Goal: Task Accomplishment & Management: Use online tool/utility

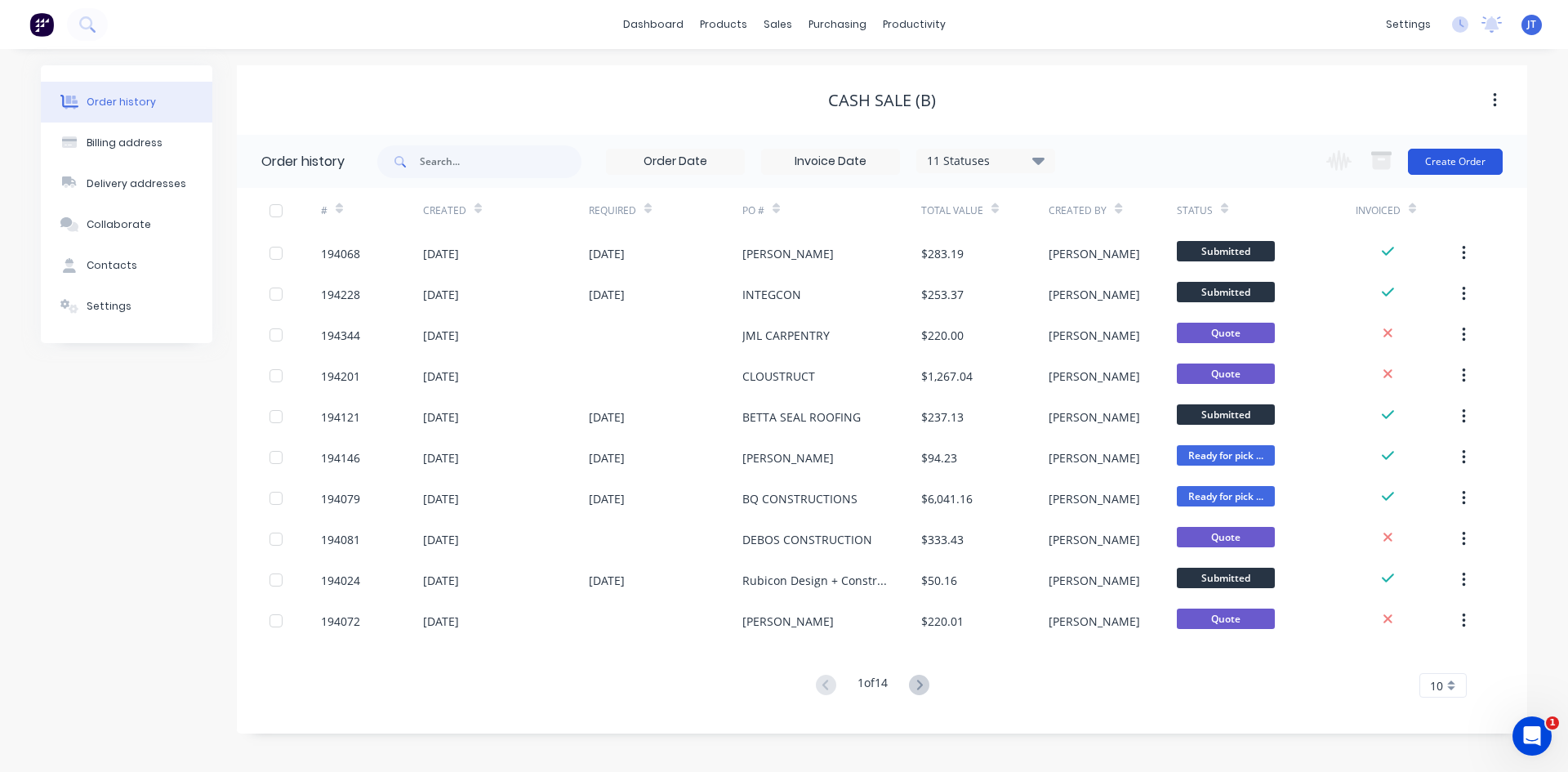
click at [1477, 164] on button "Create Order" at bounding box center [1455, 161] width 95 height 26
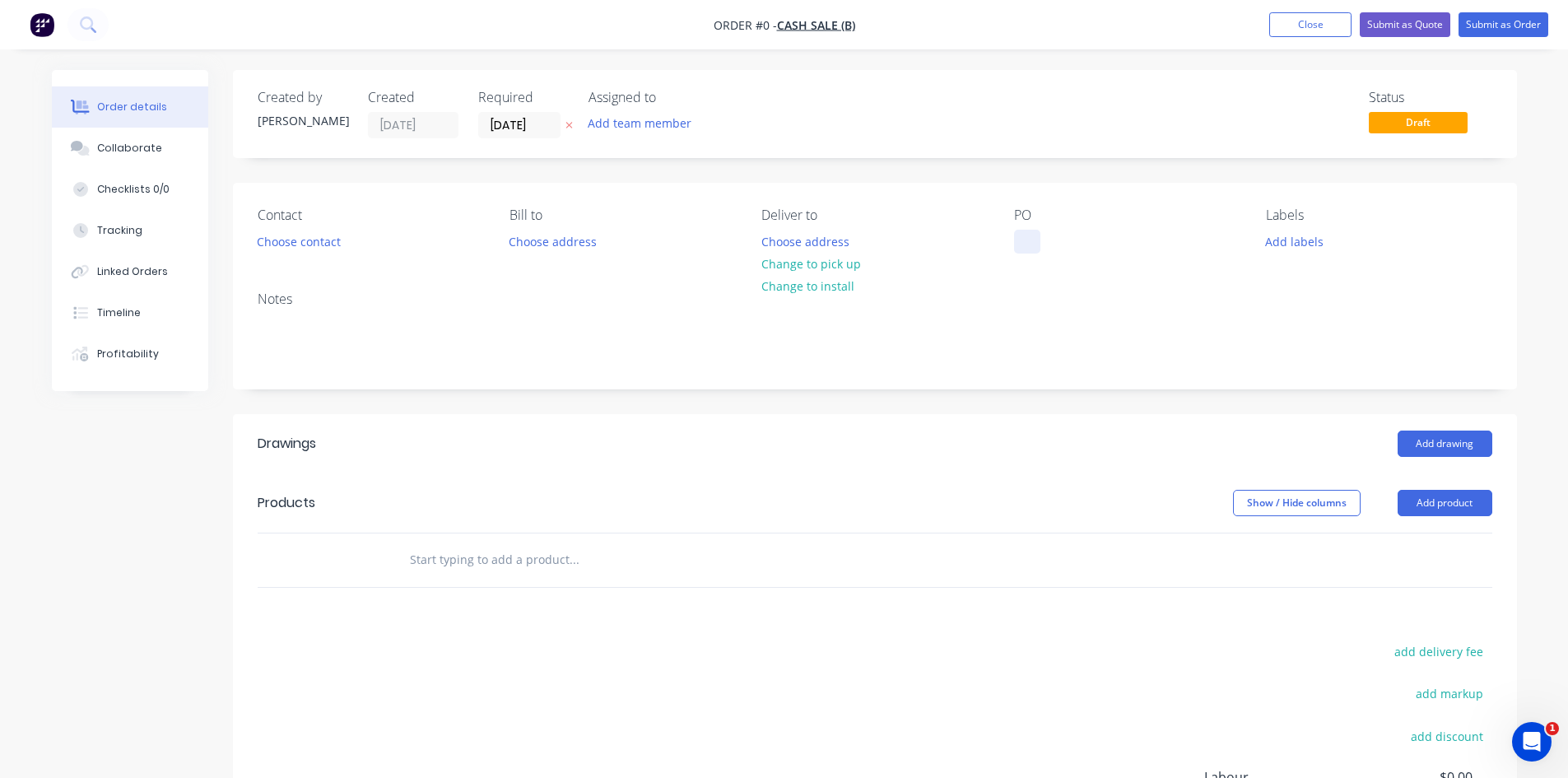
click at [1021, 240] on div at bounding box center [1027, 241] width 26 height 24
click at [1389, 457] on header "Drawings Add drawing" at bounding box center [875, 443] width 1285 height 59
click at [1443, 448] on button "Add drawing" at bounding box center [1445, 443] width 95 height 26
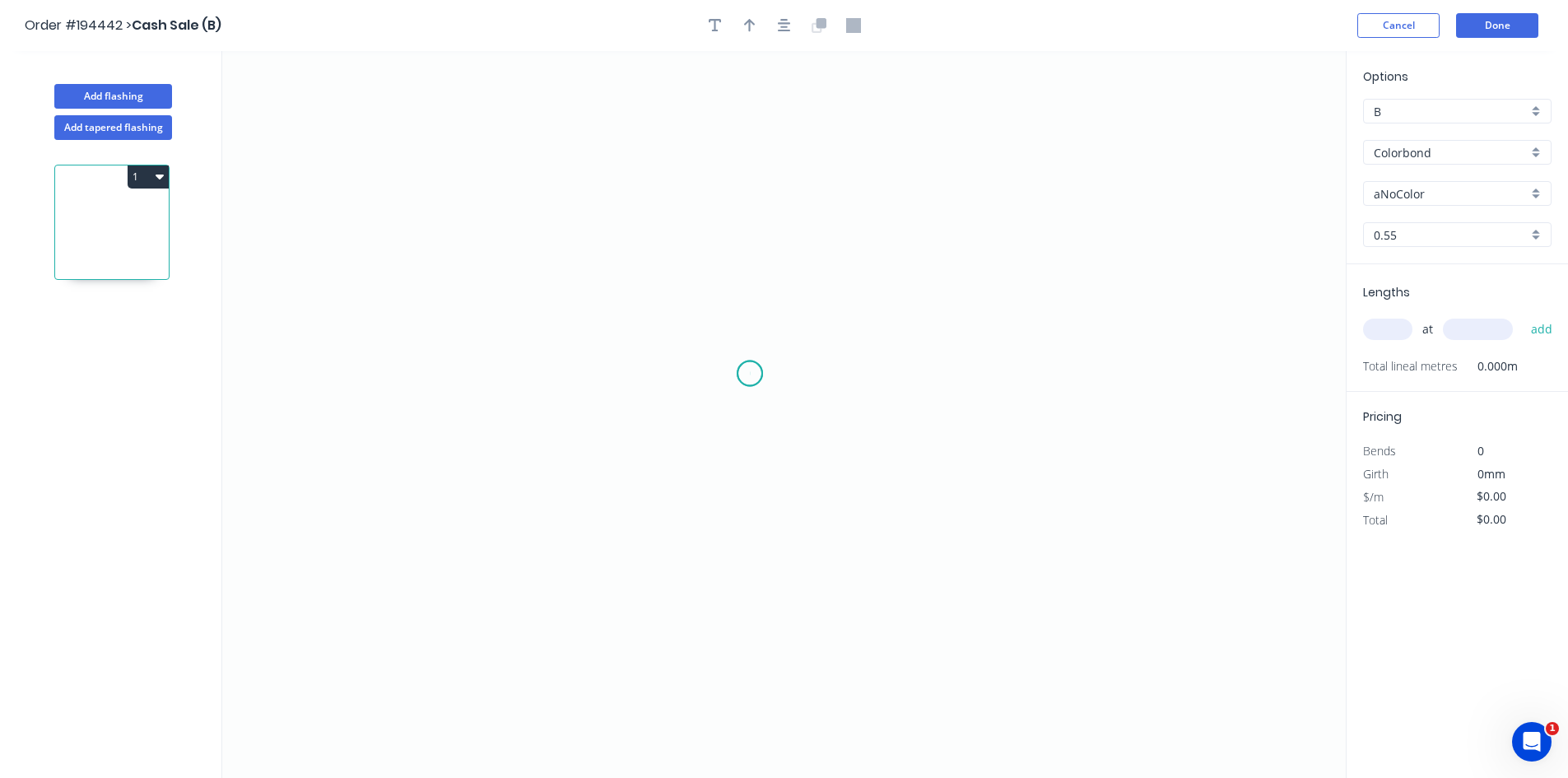
click at [750, 374] on icon "0" at bounding box center [784, 415] width 1124 height 728
click at [751, 737] on icon "0" at bounding box center [784, 415] width 1124 height 728
click at [764, 738] on icon "0 ?" at bounding box center [784, 415] width 1124 height 728
click at [766, 637] on icon "0 ? ?" at bounding box center [784, 415] width 1124 height 728
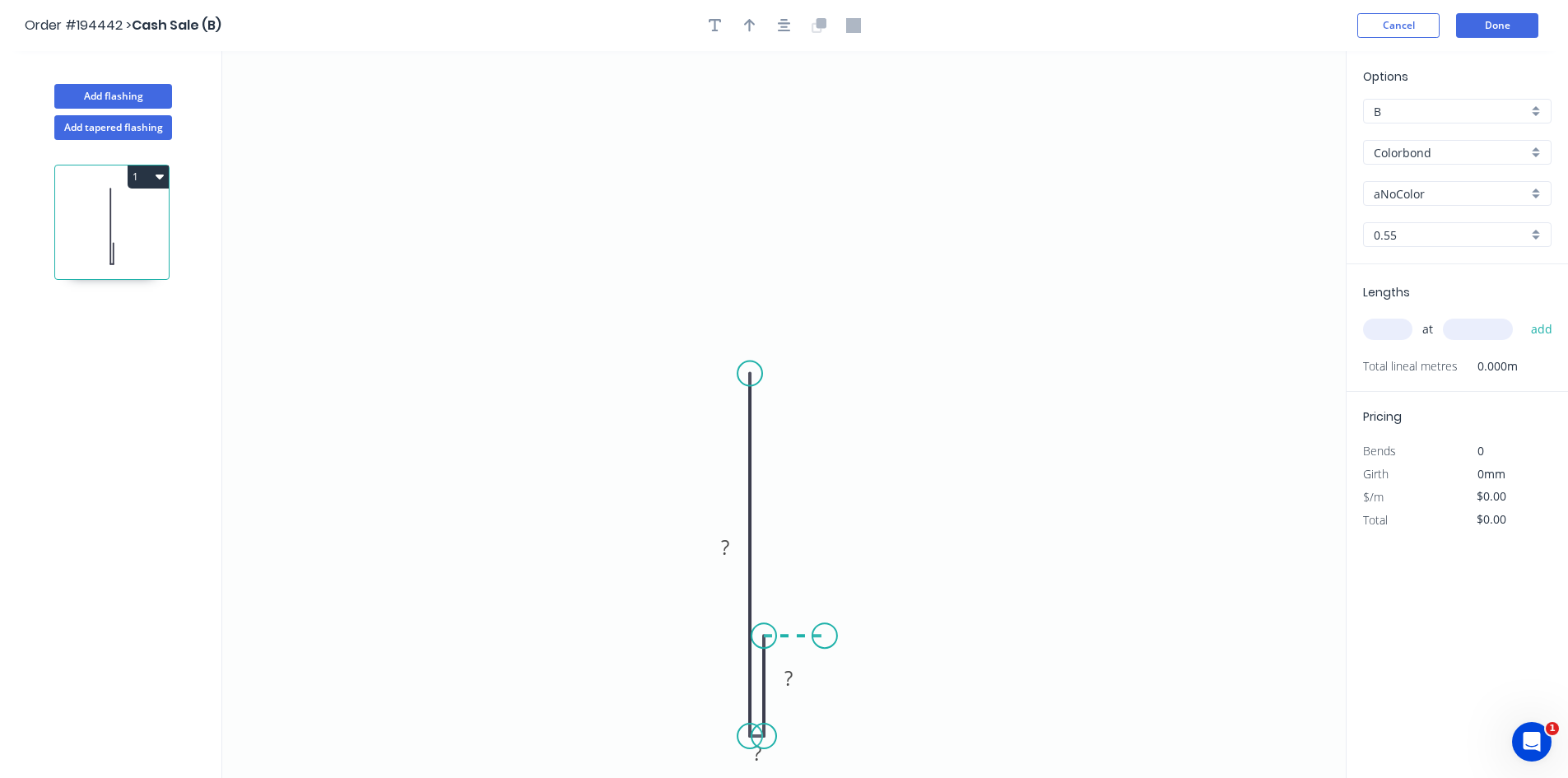
click at [825, 633] on icon "0 ? ? ?" at bounding box center [784, 415] width 1124 height 728
click at [825, 633] on circle at bounding box center [825, 636] width 25 height 25
drag, startPoint x: 825, startPoint y: 633, endPoint x: 838, endPoint y: 634, distance: 13.0
click at [838, 634] on circle at bounding box center [838, 636] width 25 height 25
click at [816, 761] on div "Hide measurement" at bounding box center [834, 766] width 165 height 34
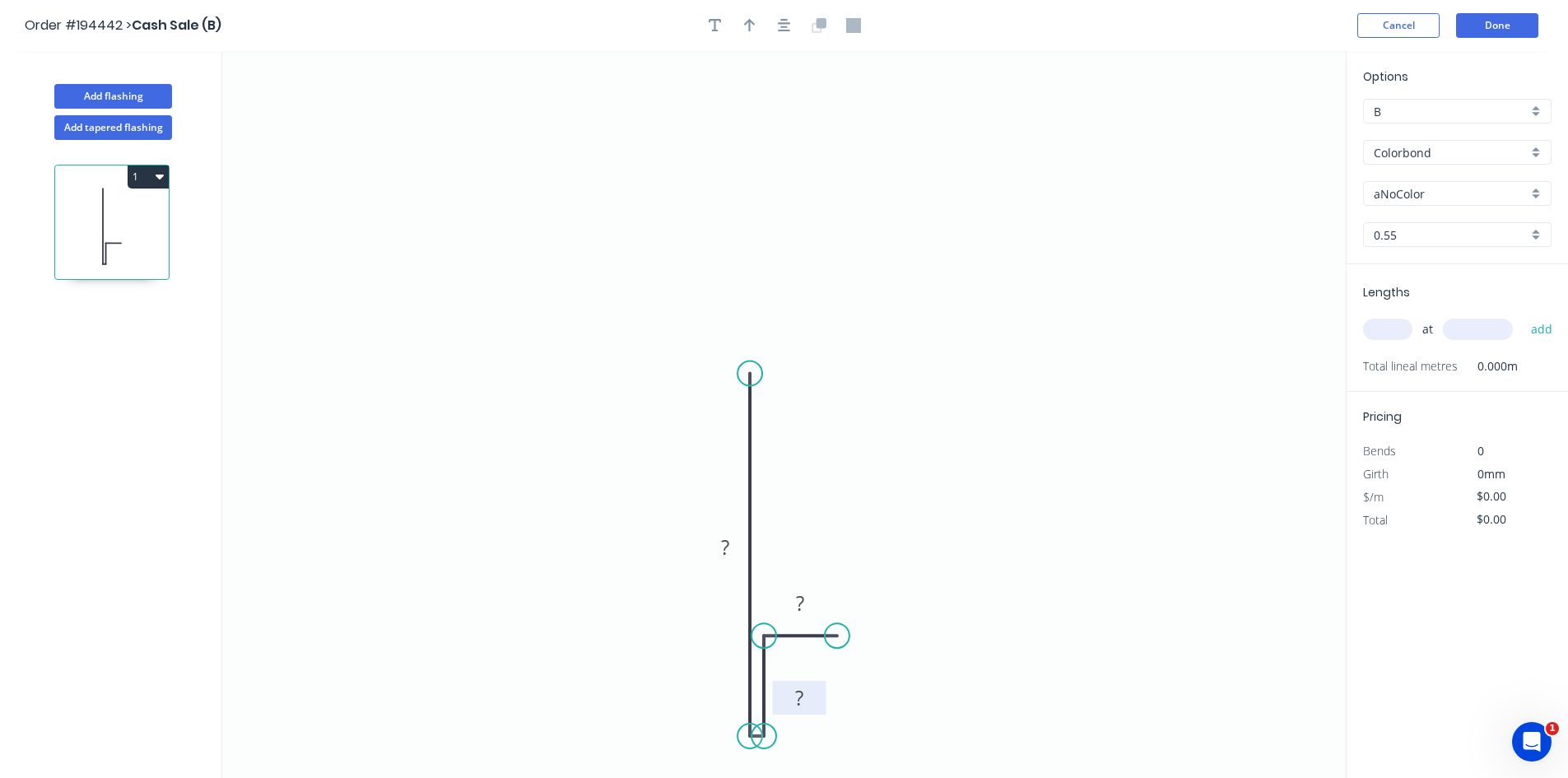
drag, startPoint x: 811, startPoint y: 679, endPoint x: 821, endPoint y: 700, distance: 23.3
click at [821, 700] on rect at bounding box center [799, 698] width 53 height 34
drag, startPoint x: 701, startPoint y: 547, endPoint x: 673, endPoint y: 542, distance: 28.4
click at [673, 542] on rect at bounding box center [697, 542] width 53 height 34
click at [739, 370] on circle at bounding box center [751, 374] width 25 height 25
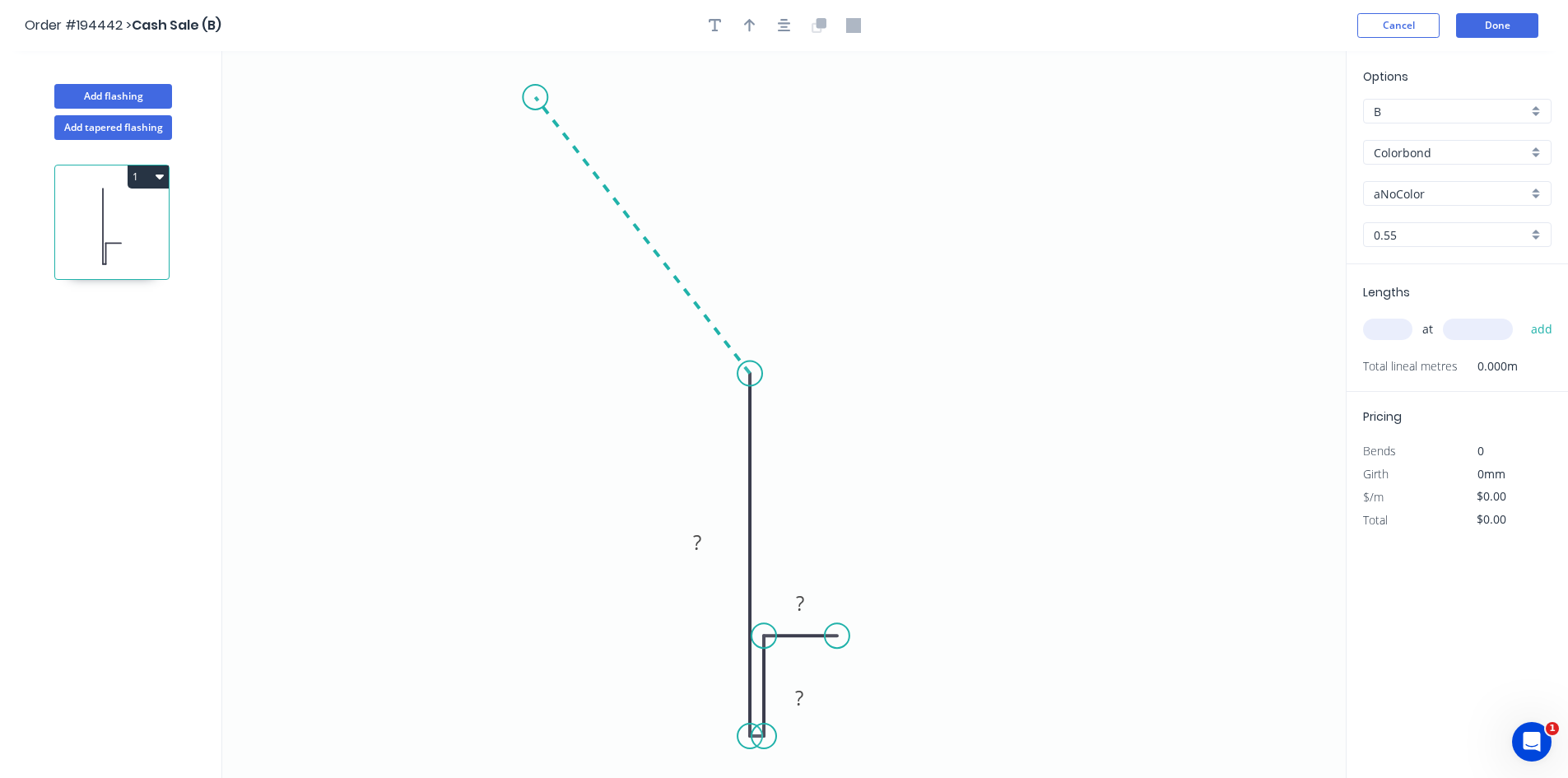
click at [535, 97] on icon "0 ? ? ?" at bounding box center [784, 415] width 1124 height 728
drag, startPoint x: 681, startPoint y: 384, endPoint x: 670, endPoint y: 387, distance: 11.4
click at [670, 387] on rect at bounding box center [695, 390] width 53 height 34
click at [682, 206] on rect at bounding box center [662, 212] width 53 height 34
drag, startPoint x: 674, startPoint y: 207, endPoint x: 724, endPoint y: 224, distance: 52.8
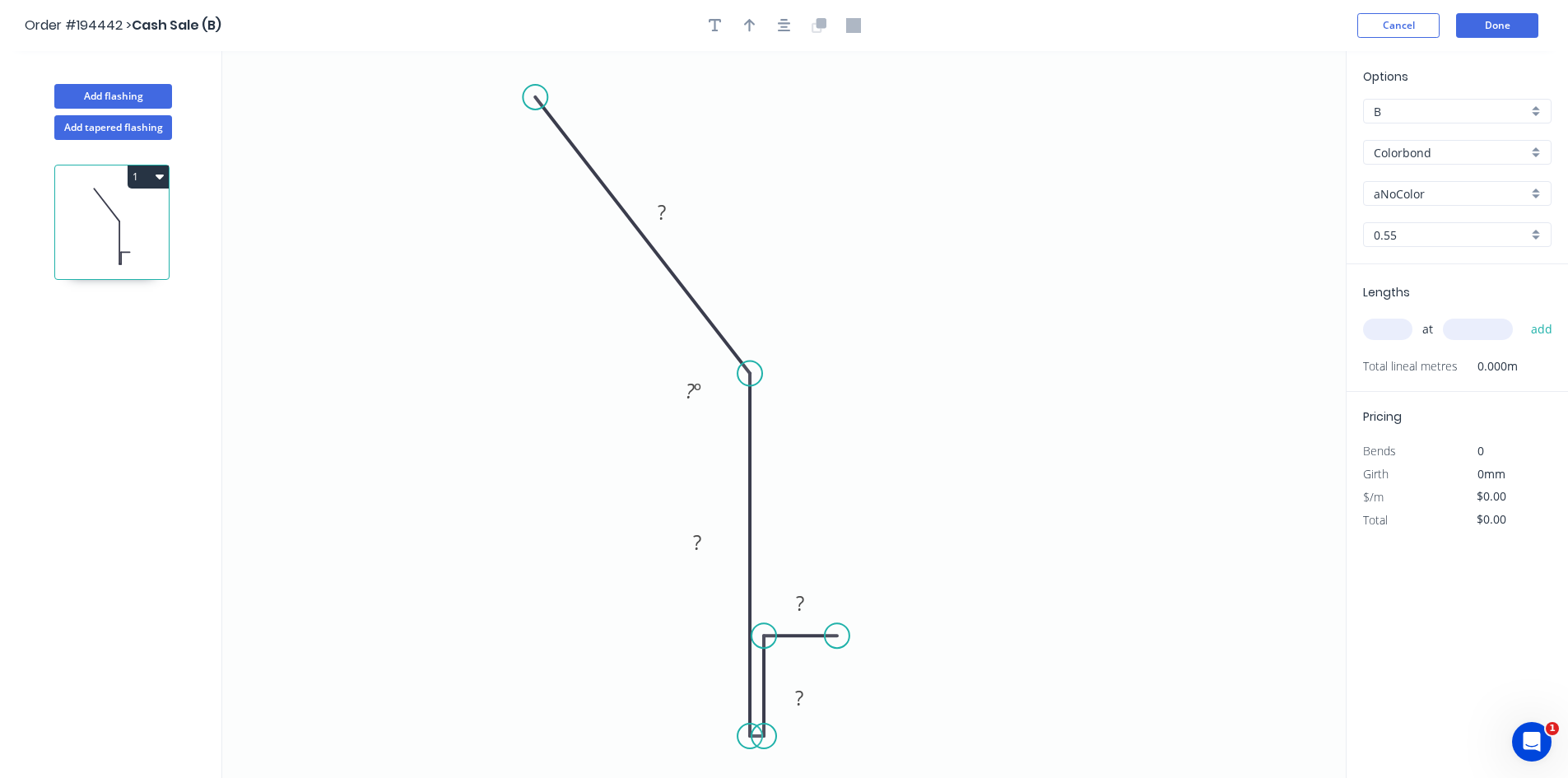
click at [672, 207] on rect at bounding box center [662, 214] width 33 height 23
type input "$16.22"
click at [1397, 296] on span "Lengths" at bounding box center [1387, 292] width 47 height 16
